Goal: Check status: Check status

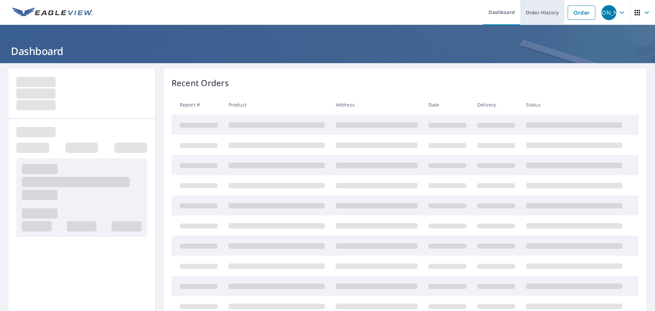
click at [536, 22] on link "Order History" at bounding box center [543, 12] width 44 height 25
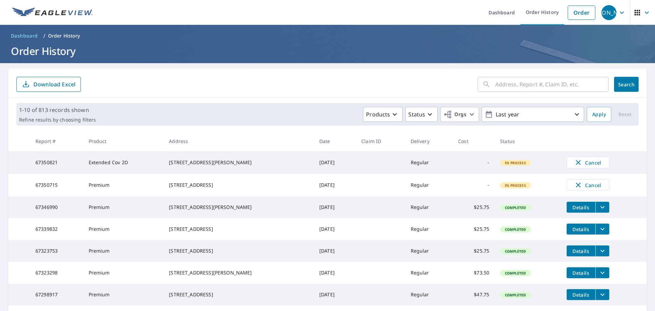
click at [486, 82] on div "​" at bounding box center [543, 84] width 131 height 15
click at [502, 84] on input "text" at bounding box center [552, 84] width 113 height 19
paste input "[STREET_ADDRESS]"
type input "[STREET_ADDRESS]"
click at [616, 88] on button "Search" at bounding box center [626, 84] width 25 height 15
